Goal: Task Accomplishment & Management: Complete application form

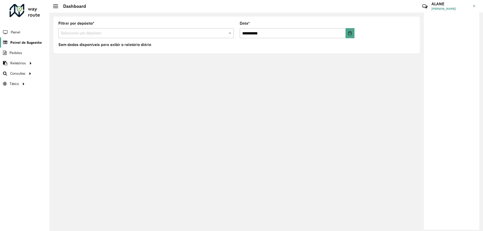
click at [17, 44] on span "Painel de Sugestão" at bounding box center [25, 42] width 31 height 5
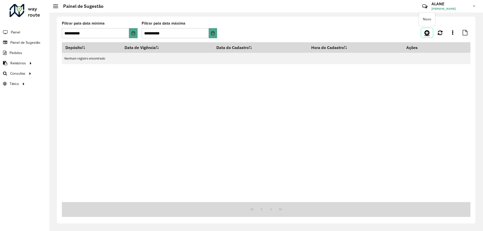
click at [427, 34] on icon at bounding box center [426, 33] width 5 height 6
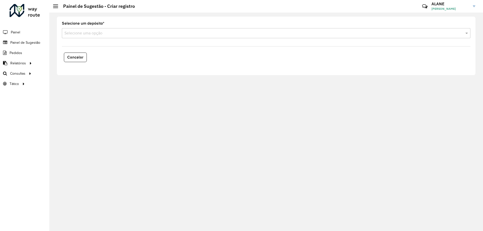
click at [102, 33] on input "text" at bounding box center [260, 33] width 393 height 6
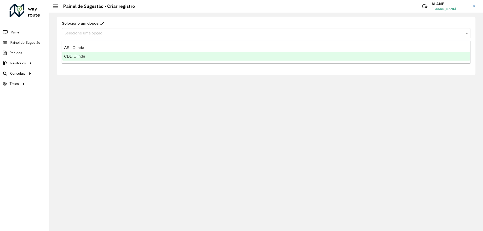
click at [89, 54] on div "CDD Olinda" at bounding box center [266, 56] width 408 height 9
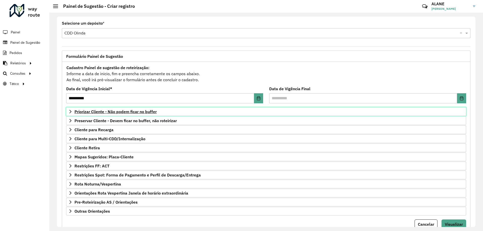
click at [135, 112] on span "Priorizar Cliente - Não podem ficar no buffer" at bounding box center [115, 112] width 82 height 4
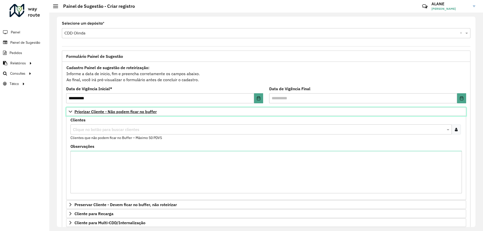
click at [135, 112] on span "Priorizar Cliente - Não podem ficar no buffer" at bounding box center [115, 112] width 82 height 4
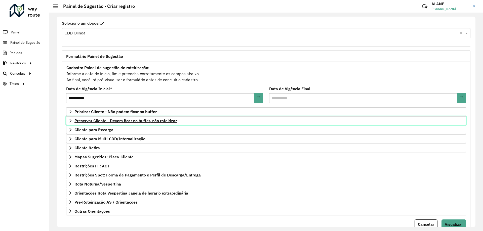
click at [130, 121] on span "Preservar Cliente - Devem ficar no buffer, não roteirizar" at bounding box center [125, 121] width 102 height 4
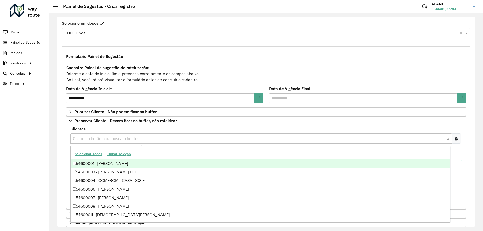
click at [91, 138] on input "text" at bounding box center [259, 139] width 374 height 6
paste input "*****"
type input "*****"
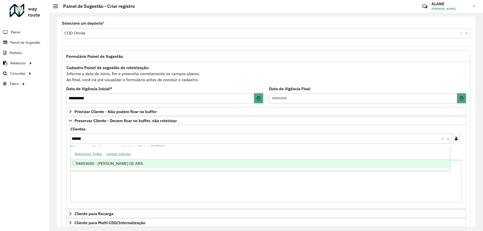
click at [109, 163] on div "54693650 - [PERSON_NAME] DE ARA" at bounding box center [260, 164] width 379 height 9
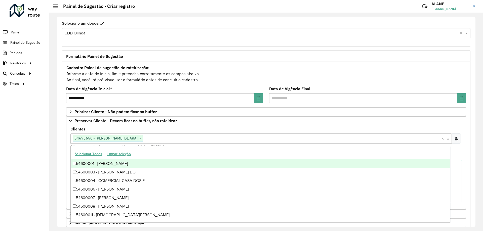
scroll to position [104, 0]
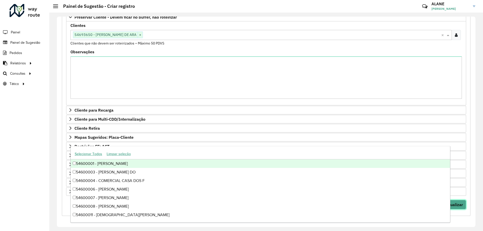
click at [461, 205] on span "Visualizar" at bounding box center [454, 204] width 18 height 5
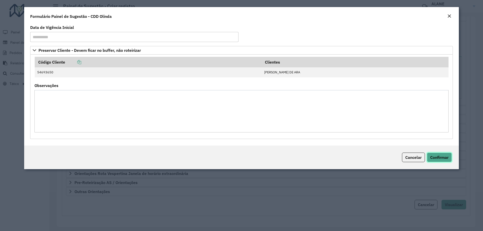
click at [438, 153] on button "Confirmar" at bounding box center [439, 158] width 25 height 10
